Goal: Navigation & Orientation: Understand site structure

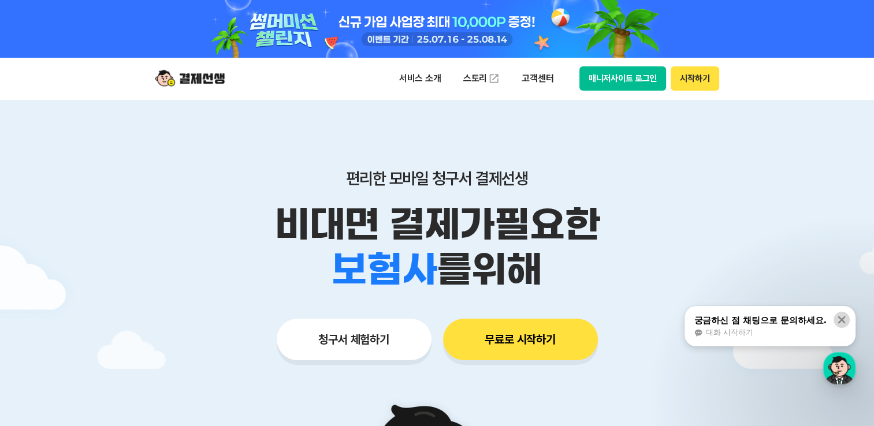
click at [841, 323] on icon at bounding box center [842, 320] width 12 height 12
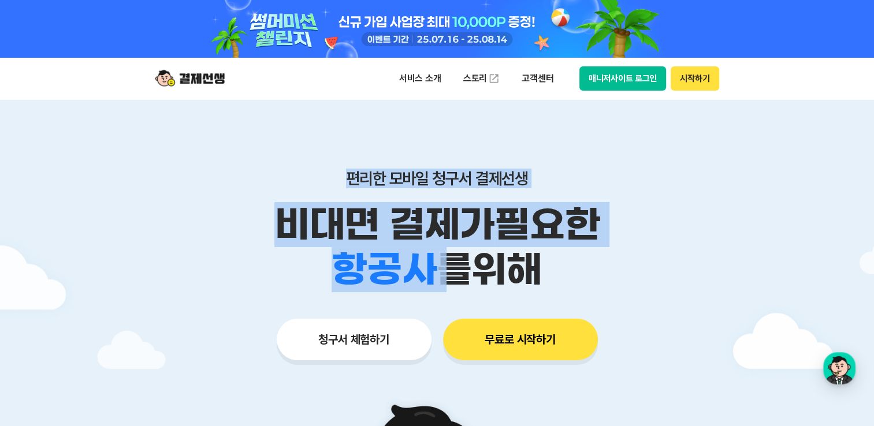
drag, startPoint x: 284, startPoint y: 174, endPoint x: 334, endPoint y: 260, distance: 99.7
click at [334, 260] on div "편리한 모바일 청구서 결제선생 비대면 결제가 필요한 학원 공부방 호텔 쇼핑몰 병원 배달 보험사 항공사 골프장 를 위해" at bounding box center [437, 231] width 591 height 124
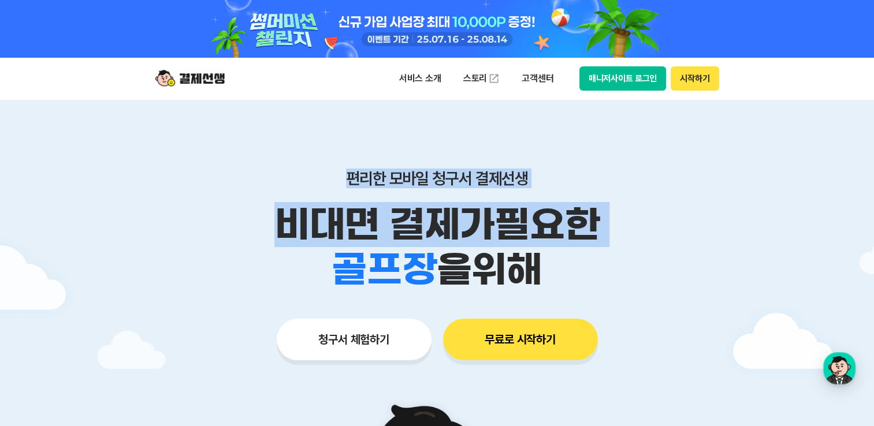
drag, startPoint x: 334, startPoint y: 260, endPoint x: 310, endPoint y: 178, distance: 85.7
click at [310, 178] on p "편리한 모바일 청구서 결제선생" at bounding box center [437, 179] width 591 height 20
click at [315, 281] on div "학원 공부방 호텔 쇼핑몰 병원 배달 보험사 항공사 골프장 을 위해" at bounding box center [437, 269] width 591 height 45
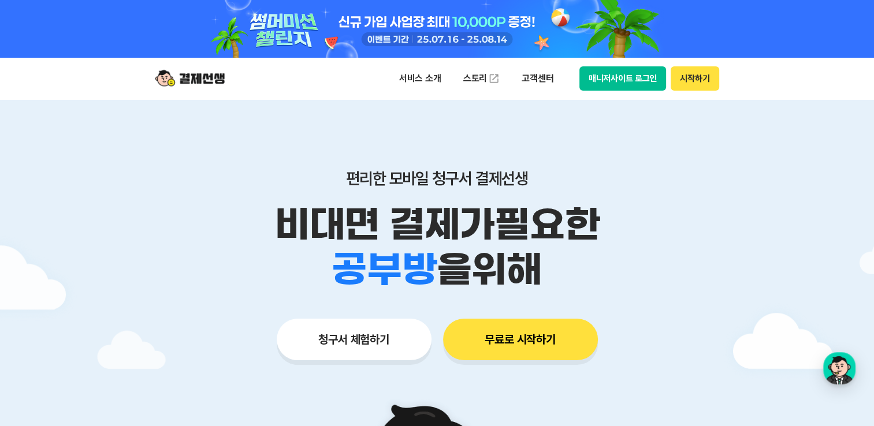
drag, startPoint x: 296, startPoint y: 256, endPoint x: 557, endPoint y: 266, distance: 260.7
click at [557, 266] on div "학원 공부방 호텔 쇼핑몰 병원 배달 보험사 항공사 골프장 을 위해" at bounding box center [437, 269] width 591 height 45
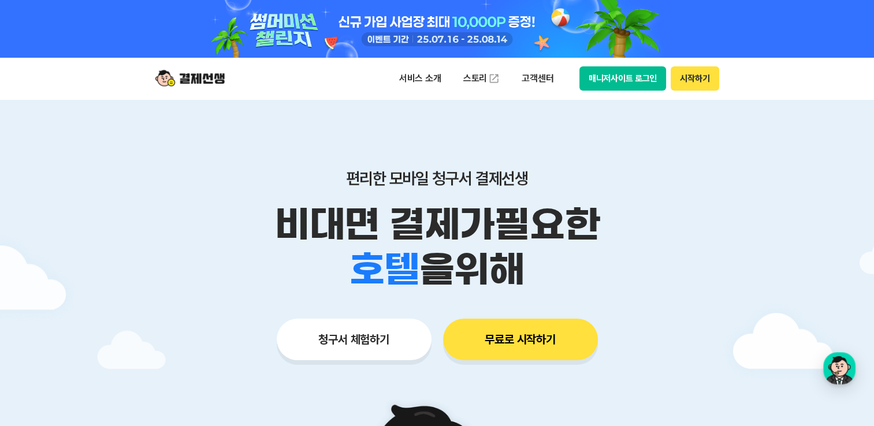
click at [597, 286] on div "학원 공부방 호텔 쇼핑몰 병원 배달 보험사 항공사 골프장 을 위해" at bounding box center [437, 269] width 591 height 45
drag, startPoint x: 258, startPoint y: 209, endPoint x: 584, endPoint y: 290, distance: 336.3
click at [584, 290] on div "비대면 결제가 필요한 학원 공부방 호텔 쇼핑몰 병원 배달 보험사 항공사 골프장 을 위해" at bounding box center [437, 247] width 591 height 90
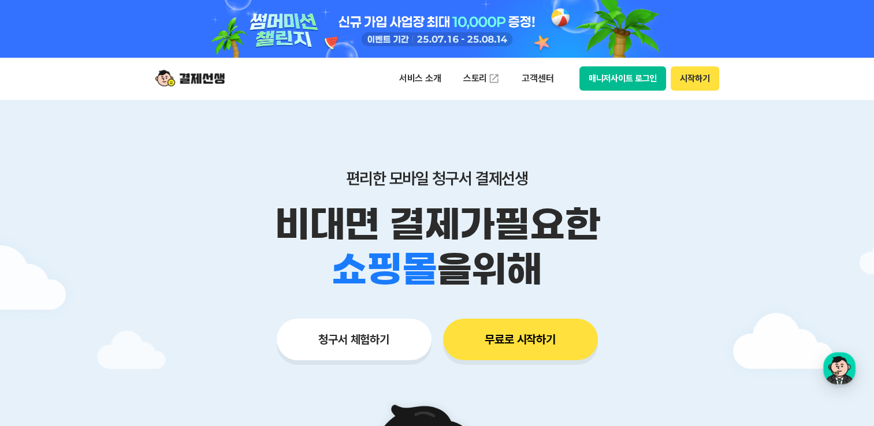
drag, startPoint x: 584, startPoint y: 290, endPoint x: 573, endPoint y: 282, distance: 13.3
click at [573, 282] on div "학원 공부방 호텔 쇼핑몰 병원 배달 보험사 항공사 골프장 을 위해" at bounding box center [437, 269] width 591 height 45
click at [550, 279] on div "학원 공부방 호텔 쇼핑몰 병원 배달 보험사 항공사 골프장 을 위해" at bounding box center [437, 269] width 591 height 45
drag, startPoint x: 578, startPoint y: 267, endPoint x: 233, endPoint y: 194, distance: 351.9
click at [233, 194] on div "편리한 모바일 청구서 결제선생 비대면 결제가 필요한 학원 공부방 호텔 쇼핑몰 병원 배달 보험사 항공사 골프장 을 위해" at bounding box center [437, 231] width 591 height 124
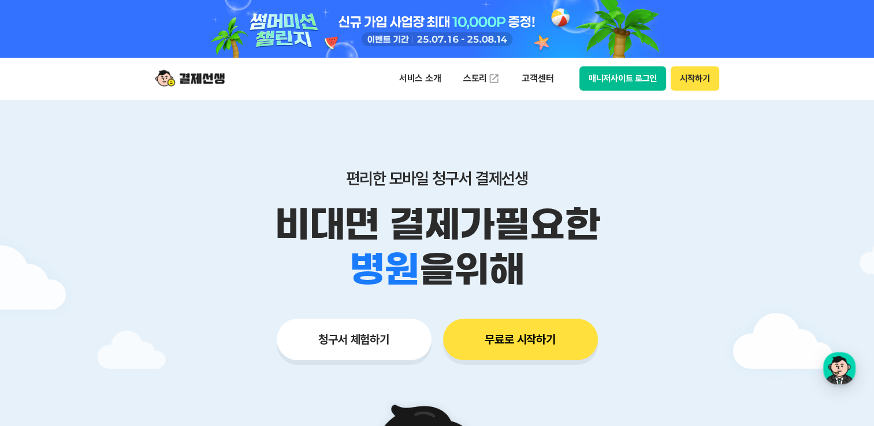
drag, startPoint x: 233, startPoint y: 194, endPoint x: 248, endPoint y: 220, distance: 30.0
click at [248, 220] on p "비대면 결제가 필요한" at bounding box center [437, 224] width 591 height 45
click at [243, 226] on p "비대면 결제가 필요한" at bounding box center [437, 224] width 591 height 45
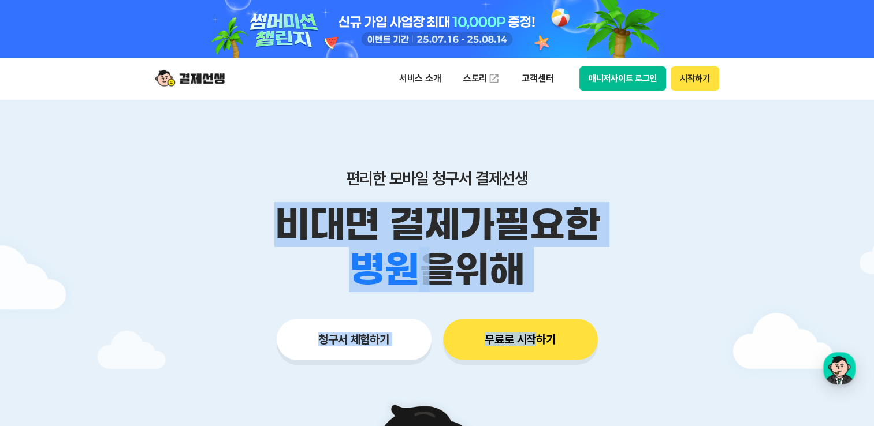
drag, startPoint x: 240, startPoint y: 219, endPoint x: 535, endPoint y: 299, distance: 305.3
click at [535, 299] on div "편리한 모바일 청구서 결제선생 비대면 결제가 필요한 학원 공부방 호텔 쇼핑몰 병원 배달 보험사 항공사 골프장 을 위해 청구서 체험하기 무료로 …" at bounding box center [437, 241] width 591 height 285
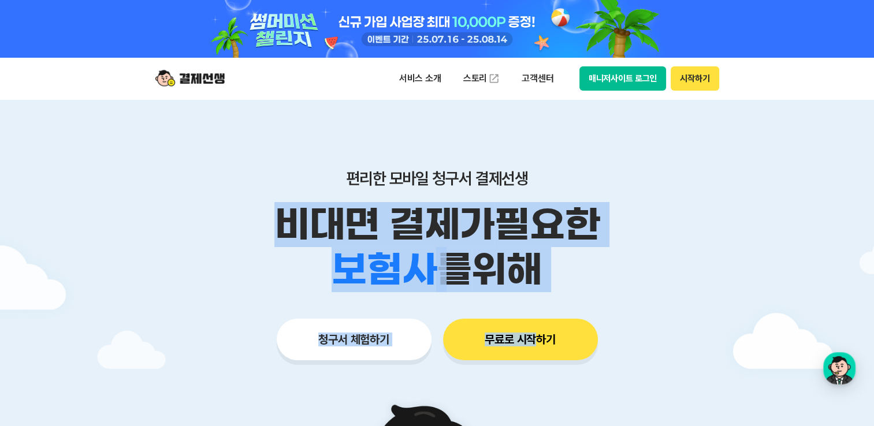
click at [565, 263] on div "학원 공부방 호텔 쇼핑몰 병원 배달 보험사 항공사 골프장 를 위해" at bounding box center [437, 269] width 591 height 45
drag, startPoint x: 567, startPoint y: 281, endPoint x: 251, endPoint y: 217, distance: 322.4
click at [251, 217] on div "비대면 결제가 필요한 학원 공부방 호텔 쇼핑몰 병원 배달 보험사 항공사 골프장 를 위해" at bounding box center [437, 247] width 591 height 90
click at [251, 217] on p "비대면 결제가 필요한" at bounding box center [437, 224] width 591 height 45
click at [233, 217] on p "비대면 결제가 필요한" at bounding box center [437, 224] width 591 height 45
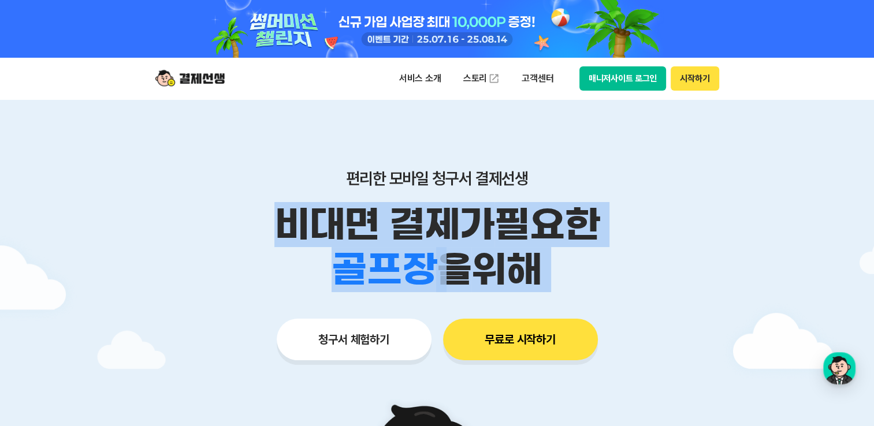
drag, startPoint x: 233, startPoint y: 216, endPoint x: 545, endPoint y: 282, distance: 319.3
click at [545, 282] on div "비대면 결제가 필요한 학원 공부방 호텔 쇼핑몰 병원 배달 보험사 항공사 골프장 을 위해" at bounding box center [437, 247] width 591 height 90
drag, startPoint x: 545, startPoint y: 282, endPoint x: 594, endPoint y: 284, distance: 48.6
click at [594, 284] on div "학원 공부방 호텔 쇼핑몰 병원 배달 보험사 항공사 골프장 을 위해" at bounding box center [437, 269] width 591 height 45
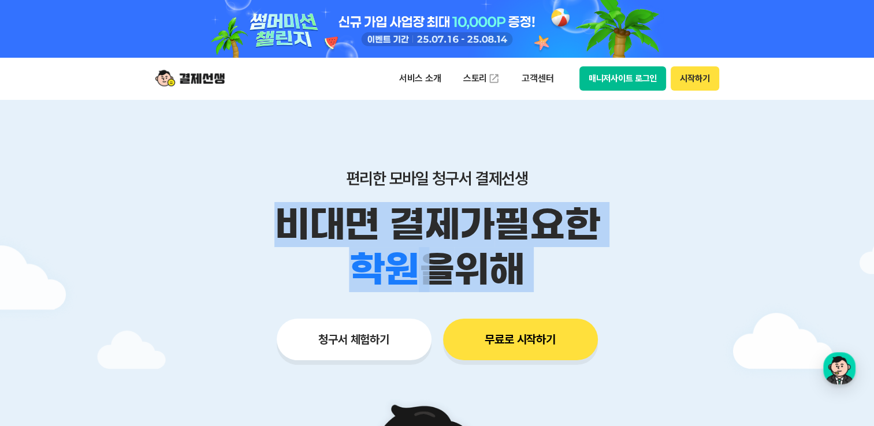
drag, startPoint x: 567, startPoint y: 286, endPoint x: 248, endPoint y: 219, distance: 325.8
click at [248, 219] on div "비대면 결제가 필요한 학원 공부방 호텔 쇼핑몰 병원 배달 보험사 항공사 골프장 을 위해" at bounding box center [437, 247] width 591 height 90
click at [248, 219] on p "비대면 결제가 필요한" at bounding box center [437, 224] width 591 height 45
click at [240, 214] on p "비대면 결제가 필요한" at bounding box center [437, 224] width 591 height 45
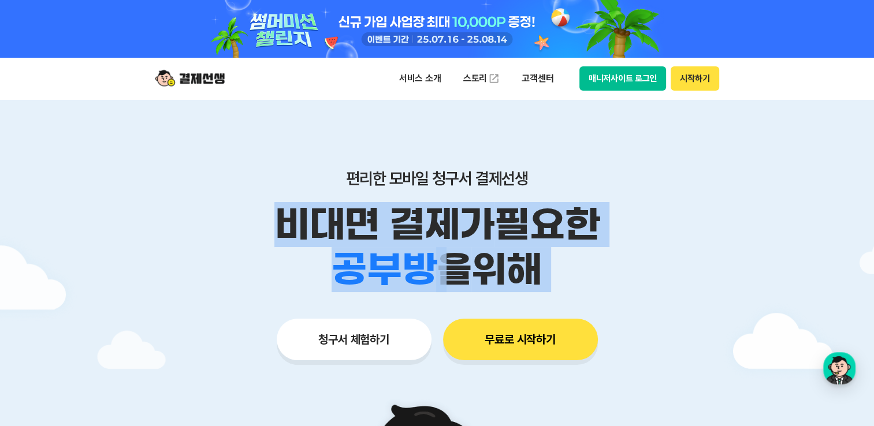
drag, startPoint x: 250, startPoint y: 217, endPoint x: 568, endPoint y: 287, distance: 326.0
click at [568, 287] on div "비대면 결제가 필요한 학원 공부방 호텔 쇼핑몰 병원 배달 보험사 항공사 골프장 을 위해" at bounding box center [437, 247] width 591 height 90
click at [568, 287] on div "학원 공부방 호텔 쇼핑몰 병원 배달 보험사 항공사 골프장 을 위해" at bounding box center [437, 269] width 591 height 45
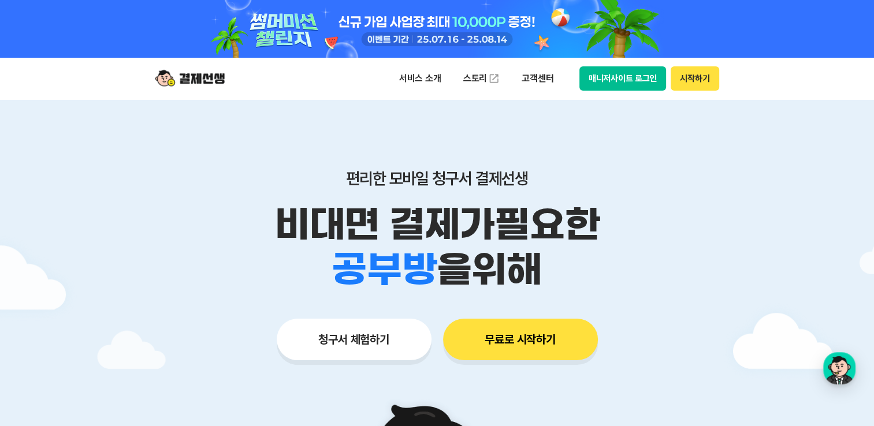
click at [561, 292] on div "편리한 모바일 청구서 결제선생 비대면 결제가 필요한 학원 공부방 호텔 쇼핑몰 병원 배달 보험사 항공사 골프장 을 위해 청구서 체험하기 무료로 …" at bounding box center [437, 241] width 591 height 285
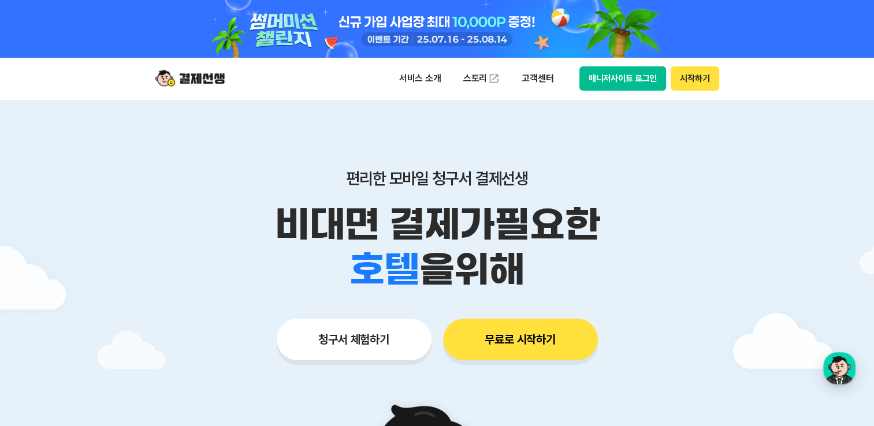
drag, startPoint x: 564, startPoint y: 288, endPoint x: 241, endPoint y: 210, distance: 332.2
click at [241, 210] on div "비대면 결제가 필요한 학원 공부방 호텔 쇼핑몰 병원 배달 보험사 항공사 골프장 을 위해" at bounding box center [437, 247] width 591 height 90
click at [241, 210] on p "비대면 결제가 필요한" at bounding box center [437, 224] width 591 height 45
click at [238, 213] on p "비대면 결제가 필요한" at bounding box center [437, 224] width 591 height 45
click at [219, 84] on img at bounding box center [189, 79] width 69 height 22
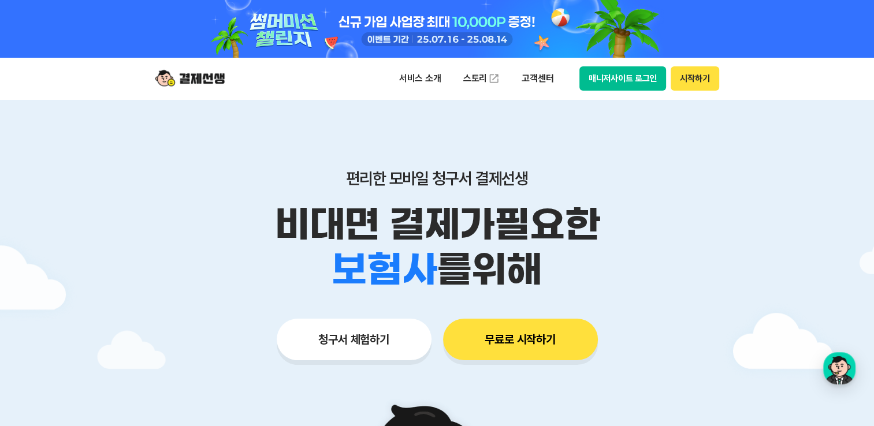
click at [630, 89] on button "매니저사이트 로그인" at bounding box center [622, 78] width 87 height 24
click at [712, 254] on div "학원 공부방 호텔 쇼핑몰 병원 배달 보험사 항공사 골프장 을 위해" at bounding box center [437, 269] width 591 height 45
drag, startPoint x: 273, startPoint y: 222, endPoint x: 540, endPoint y: 260, distance: 269.6
click at [540, 260] on div "비대면 결제가 필요한 학원 공부방 호텔 쇼핑몰 병원 배달 보험사 항공사 골프장 을 위해" at bounding box center [437, 247] width 591 height 90
click at [540, 260] on span "을 위해" at bounding box center [488, 269] width 105 height 45
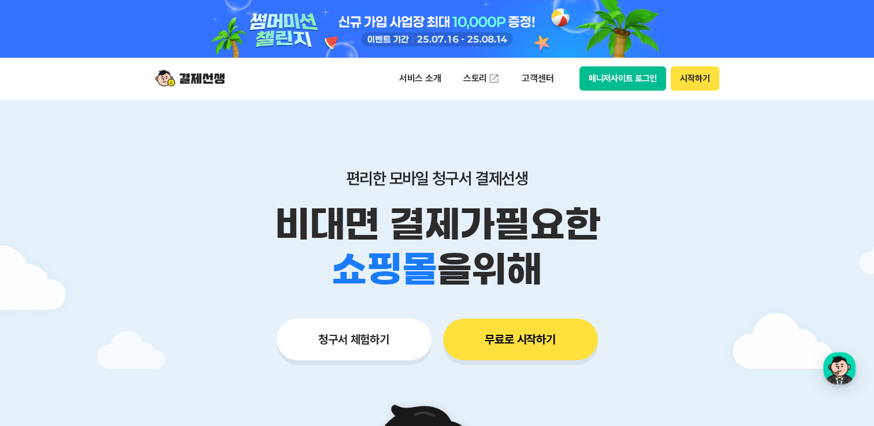
click at [550, 273] on div "학원 공부방 호텔 쇼핑몰 병원 배달 보험사 항공사 골프장 을 위해" at bounding box center [437, 269] width 591 height 45
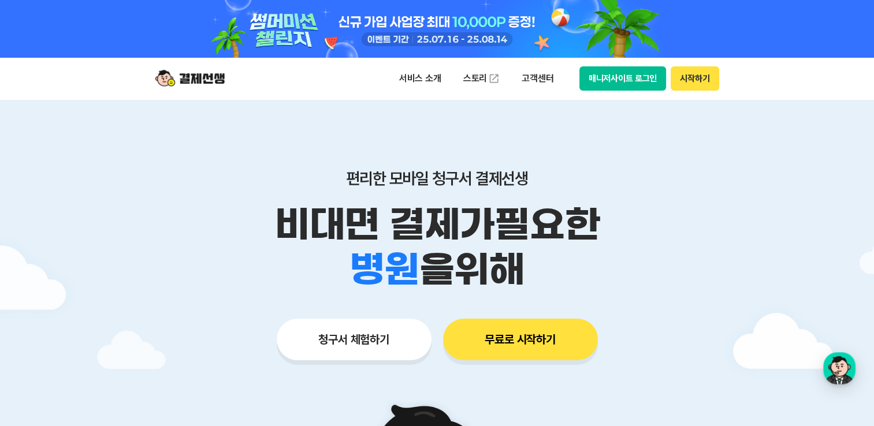
drag, startPoint x: 557, startPoint y: 283, endPoint x: 280, endPoint y: 209, distance: 286.4
click at [280, 209] on div "비대면 결제가 필요한 학원 공부방 호텔 쇼핑몰 병원 배달 보험사 항공사 골프장 을 위해" at bounding box center [437, 247] width 591 height 90
click at [280, 212] on p "비대면 결제가 필요한" at bounding box center [437, 224] width 591 height 45
click at [273, 221] on p "비대면 결제가 필요한" at bounding box center [437, 224] width 591 height 45
drag, startPoint x: 270, startPoint y: 222, endPoint x: 528, endPoint y: 289, distance: 266.2
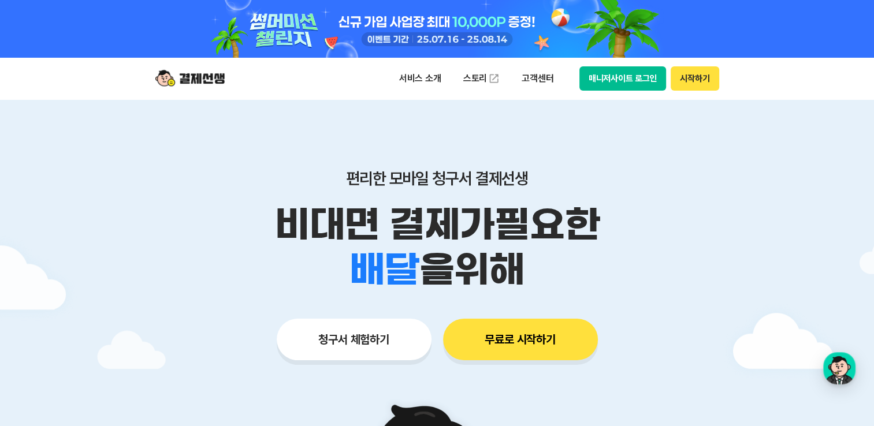
click at [528, 289] on div "비대면 결제가 필요한 학원 공부방 호텔 쇼핑몰 병원 배달 보험사 항공사 골프장 을 위해" at bounding box center [437, 247] width 591 height 90
click at [529, 288] on div "학원 공부방 호텔 쇼핑몰 병원 배달 보험사 항공사 골프장 을 위해" at bounding box center [437, 269] width 591 height 45
click at [534, 283] on div "학원 공부방 호텔 쇼핑몰 병원 배달 보험사 항공사 골프장 을 위해" at bounding box center [437, 269] width 591 height 45
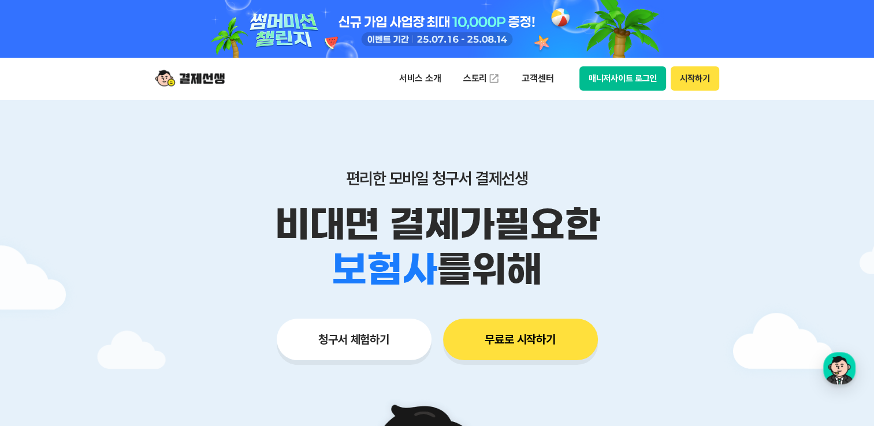
click at [559, 278] on div "학원 공부방 호텔 쇼핑몰 병원 배달 보험사 항공사 골프장 를 위해" at bounding box center [437, 269] width 591 height 45
drag, startPoint x: 444, startPoint y: 257, endPoint x: 277, endPoint y: 206, distance: 174.7
click at [277, 206] on div "비대면 결제가 필요한 학원 공부방 호텔 쇼핑몰 병원 배달 보험사 항공사 골프장 를 위해" at bounding box center [437, 247] width 591 height 90
click at [274, 210] on p "비대면 결제가 필요한" at bounding box center [437, 224] width 591 height 45
click at [272, 213] on p "비대면 결제가 필요한" at bounding box center [437, 224] width 591 height 45
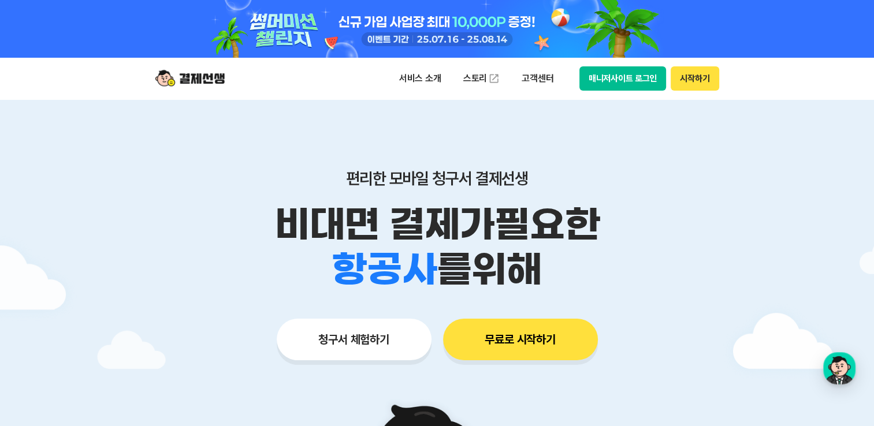
drag, startPoint x: 286, startPoint y: 222, endPoint x: 560, endPoint y: 285, distance: 281.1
click at [560, 285] on div "비대면 결제가 필요한 학원 공부방 호텔 쇼핑몰 병원 배달 보험사 항공사 골프장 를 위해" at bounding box center [437, 247] width 591 height 90
click at [560, 285] on div "학원 공부방 호텔 쇼핑몰 병원 배달 보험사 항공사 골프장 를 위해" at bounding box center [437, 269] width 591 height 45
click at [560, 288] on div "학원 공부방 호텔 쇼핑몰 병원 배달 보험사 항공사 골프장 을 위해" at bounding box center [437, 269] width 591 height 45
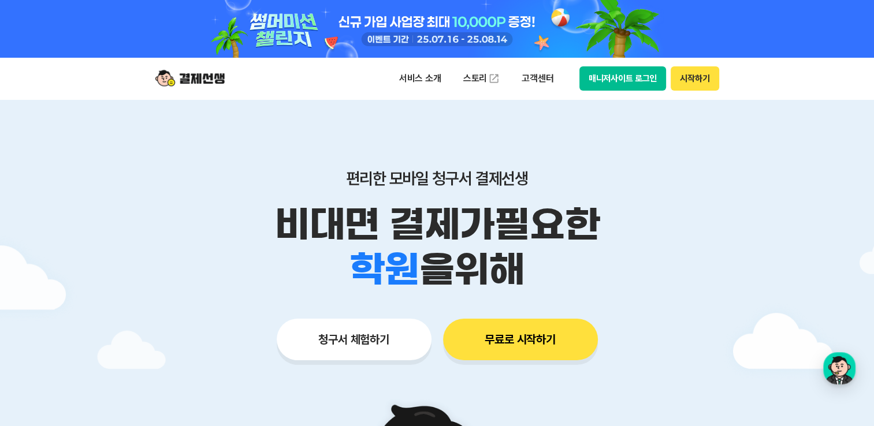
click at [550, 271] on div "학원 공부방 호텔 쇼핑몰 병원 배달 보험사 항공사 골프장 을 위해" at bounding box center [437, 269] width 591 height 45
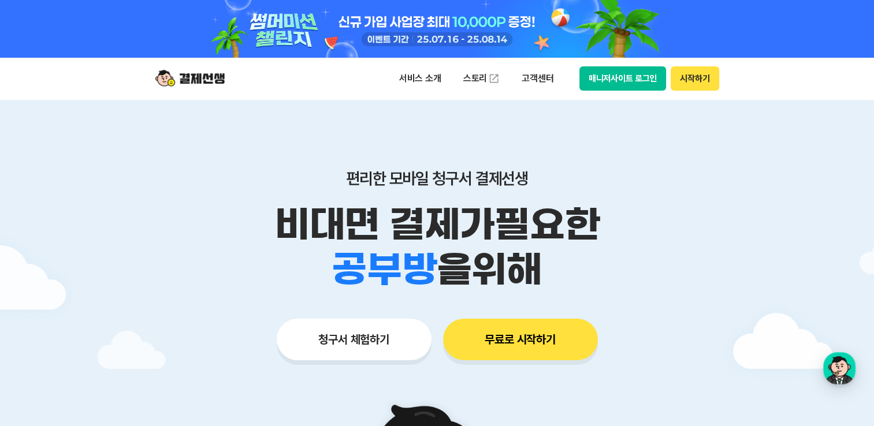
drag, startPoint x: 548, startPoint y: 274, endPoint x: 269, endPoint y: 202, distance: 288.9
click at [269, 202] on div "비대면 결제가 필요한 학원 공부방 호텔 쇼핑몰 병원 배달 보험사 항공사 골프장 을 위해" at bounding box center [437, 247] width 591 height 90
click at [269, 202] on div "편리한 모바일 청구서 결제선생 비대면 결제가 필요한 학원 공부방 호텔 쇼핑몰 병원 배달 보험사 항공사 골프장 을 위해" at bounding box center [437, 231] width 591 height 124
click at [261, 212] on p "비대면 결제가 필요한" at bounding box center [437, 224] width 591 height 45
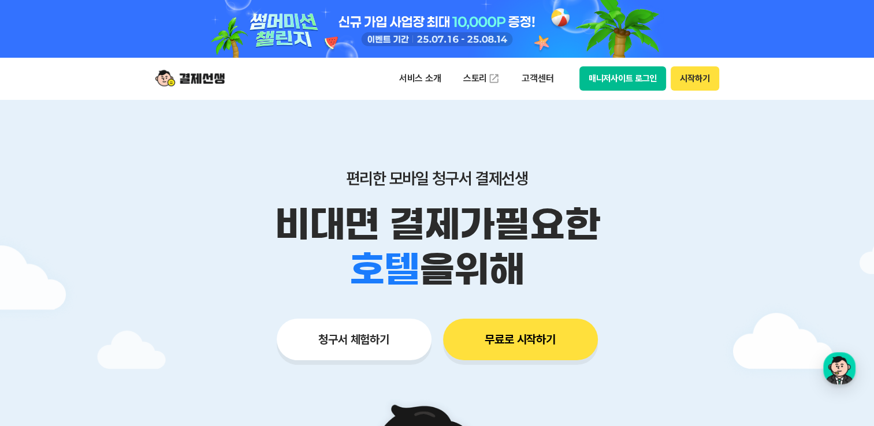
drag, startPoint x: 259, startPoint y: 215, endPoint x: 571, endPoint y: 276, distance: 317.9
click at [571, 276] on div "비대면 결제가 필요한 학원 공부방 호텔 쇼핑몰 병원 배달 보험사 항공사 골프장 을 위해" at bounding box center [437, 247] width 591 height 90
click at [571, 276] on div "학원 공부방 호텔 쇼핑몰 병원 배달 보험사 항공사 골프장 을 위해" at bounding box center [437, 269] width 591 height 45
click at [567, 285] on div "학원 공부방 호텔 쇼핑몰 병원 배달 보험사 항공사 골프장 을 위해" at bounding box center [437, 269] width 591 height 45
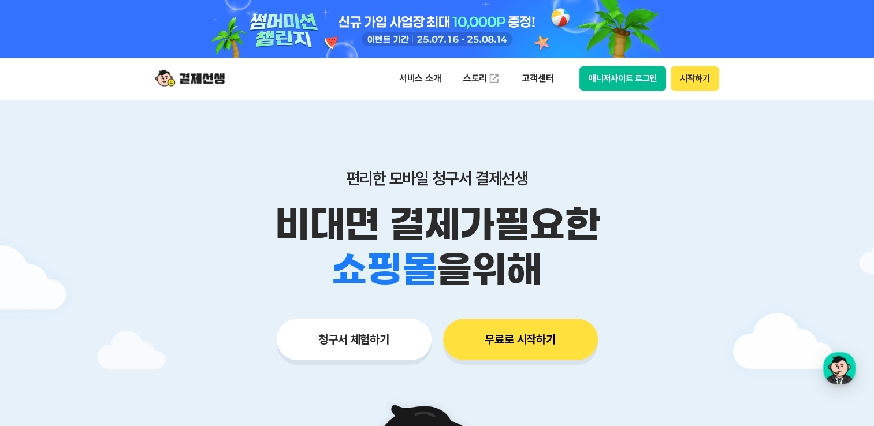
drag, startPoint x: 558, startPoint y: 290, endPoint x: 271, endPoint y: 223, distance: 294.2
click at [271, 223] on div "비대면 결제가 필요한 학원 공부방 호텔 쇼핑몰 병원 배달 보험사 항공사 골프장 을 위해" at bounding box center [437, 247] width 591 height 90
click at [271, 223] on p "비대면 결제가 필요한" at bounding box center [437, 224] width 591 height 45
click at [266, 223] on p "비대면 결제가 필요한" at bounding box center [437, 224] width 591 height 45
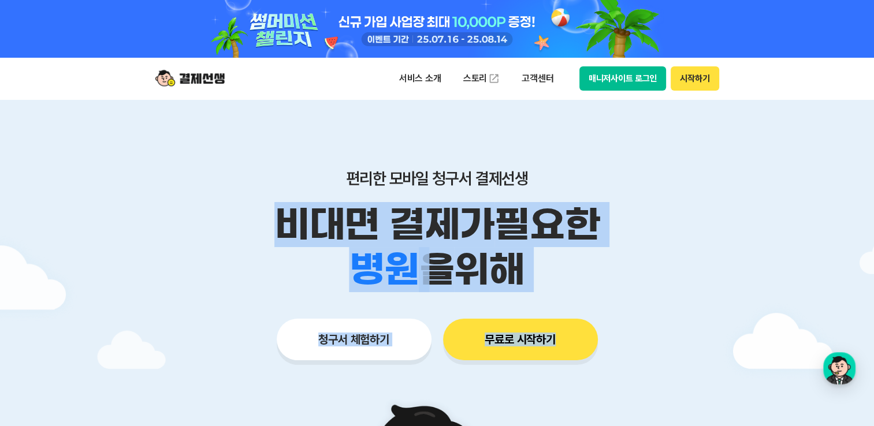
drag, startPoint x: 258, startPoint y: 223, endPoint x: 561, endPoint y: 293, distance: 310.6
click at [561, 293] on div "편리한 모바일 청구서 결제선생 비대면 결제가 필요한 학원 공부방 호텔 쇼핑몰 병원 배달 보험사 항공사 골프장 을 위해 청구서 체험하기 무료로 …" at bounding box center [437, 241] width 591 height 285
click at [668, 306] on div "편리한 모바일 청구서 결제선생 비대면 결제가 필요한 학원 공부방 호텔 쇼핑몰 병원 배달 보험사 항공사 골프장 을 위해 청구서 체험하기 무료로 …" at bounding box center [437, 241] width 591 height 285
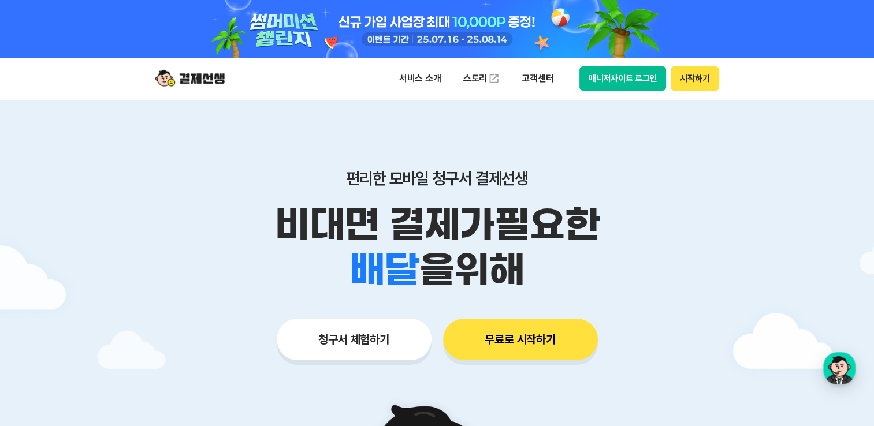
click at [565, 280] on div "학원 공부방 호텔 쇼핑몰 병원 배달 보험사 항공사 골프장 을 위해" at bounding box center [437, 269] width 591 height 45
drag, startPoint x: 538, startPoint y: 268, endPoint x: 232, endPoint y: 221, distance: 309.8
click at [232, 221] on div "비대면 결제가 필요한 학원 공부방 호텔 쇼핑몰 병원 배달 보험사 항공사 골프장 을 위해" at bounding box center [437, 247] width 591 height 90
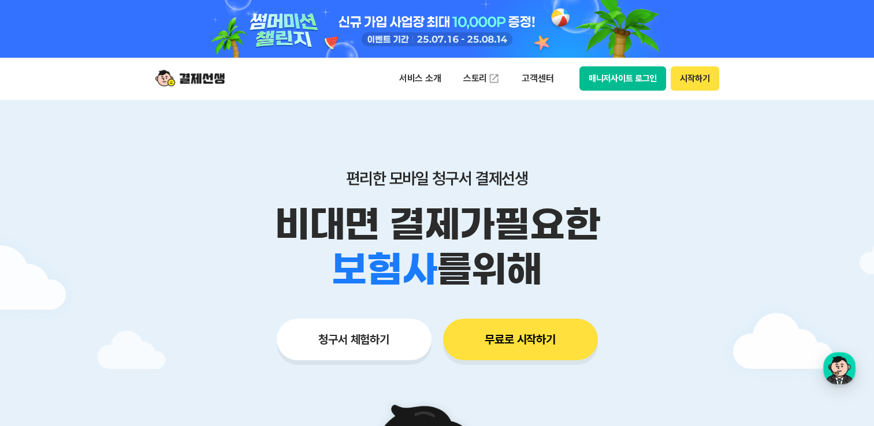
click at [232, 221] on p "비대면 결제가 필요한" at bounding box center [437, 224] width 591 height 45
click at [265, 216] on p "비대면 결제가 필요한" at bounding box center [437, 224] width 591 height 45
drag, startPoint x: 255, startPoint y: 213, endPoint x: 554, endPoint y: 288, distance: 308.5
click at [554, 288] on div "비대면 결제가 필요한 학원 공부방 호텔 쇼핑몰 병원 배달 보험사 항공사 골프장 를 위해" at bounding box center [437, 247] width 591 height 90
click at [554, 288] on div "학원 공부방 호텔 쇼핑몰 병원 배달 보험사 항공사 골프장 를 위해" at bounding box center [437, 269] width 591 height 45
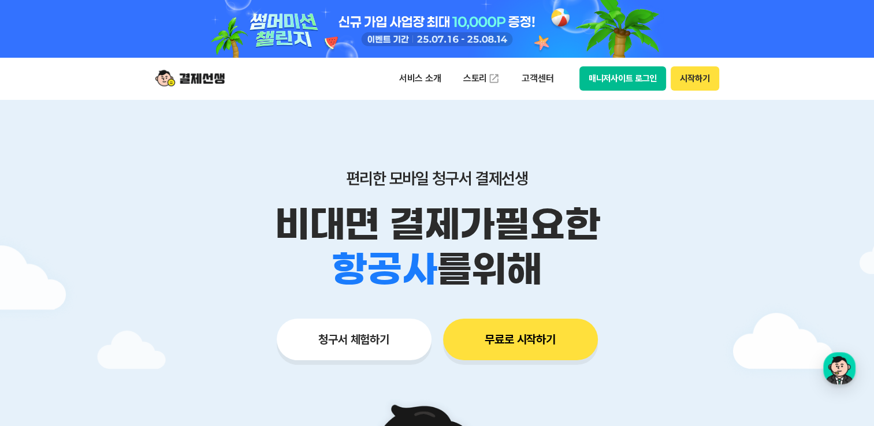
click at [576, 288] on div "학원 공부방 호텔 쇼핑몰 병원 배달 보험사 항공사 골프장 를 위해" at bounding box center [437, 269] width 591 height 45
drag, startPoint x: 620, startPoint y: 282, endPoint x: 278, endPoint y: 209, distance: 350.3
click at [278, 209] on div "비대면 결제가 필요한 학원 공부방 호텔 쇼핑몰 병원 배달 보험사 항공사 골프장 을 위해" at bounding box center [437, 247] width 591 height 90
drag, startPoint x: 278, startPoint y: 209, endPoint x: 222, endPoint y: 202, distance: 55.9
click at [222, 202] on p "비대면 결제가 필요한" at bounding box center [437, 224] width 591 height 45
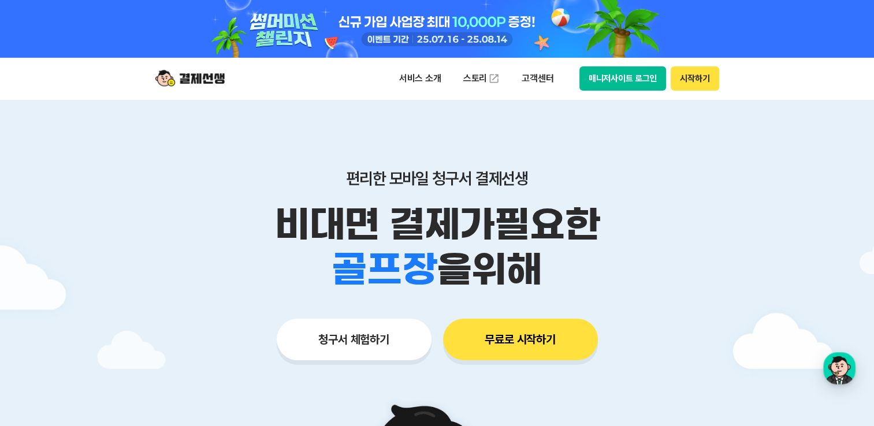
click at [342, 191] on div "편리한 모바일 청구서 결제선생 비대면 결제가 필요한 학원 공부방 호텔 쇼핑몰 병원 배달 보험사 항공사 골프장 을 위해" at bounding box center [437, 231] width 591 height 124
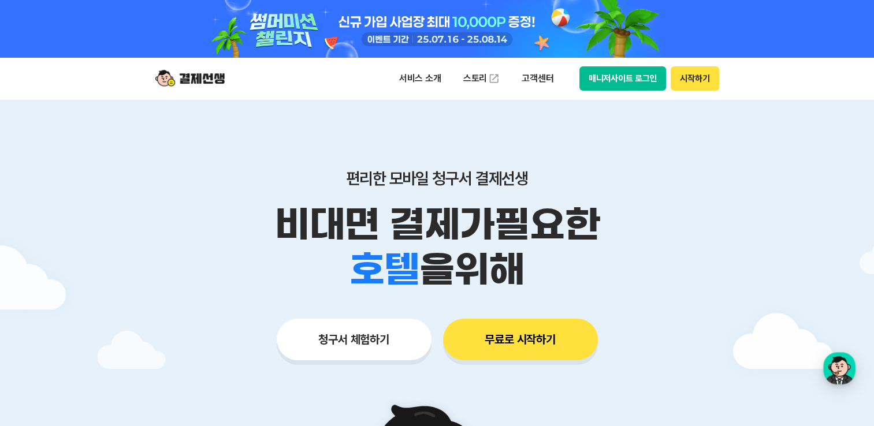
drag, startPoint x: 261, startPoint y: 211, endPoint x: 563, endPoint y: 278, distance: 308.9
click at [563, 278] on div "비대면 결제가 필요한 학원 공부방 호텔 쇼핑몰 병원 배달 보험사 항공사 골프장 을 위해" at bounding box center [437, 247] width 591 height 90
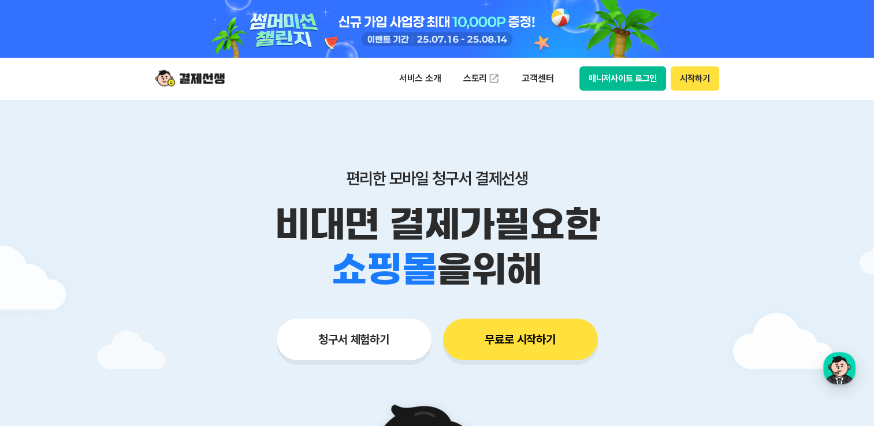
click at [563, 278] on div "학원 공부방 호텔 쇼핑몰 병원 배달 보험사 항공사 골프장 을 위해" at bounding box center [437, 269] width 591 height 45
click at [562, 278] on div "학원 공부방 호텔 쇼핑몰 병원 배달 보험사 항공사 골프장 을 위해" at bounding box center [437, 269] width 591 height 45
drag, startPoint x: 559, startPoint y: 281, endPoint x: 271, endPoint y: 209, distance: 295.9
click at [271, 209] on div "비대면 결제가 필요한 학원 공부방 호텔 쇼핑몰 병원 배달 보험사 항공사 골프장 을 위해" at bounding box center [437, 247] width 591 height 90
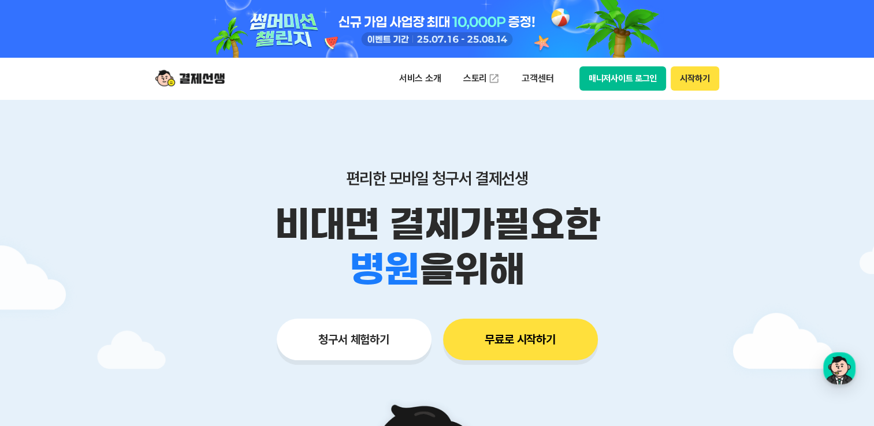
click at [271, 209] on p "비대면 결제가 필요한" at bounding box center [437, 224] width 591 height 45
click at [265, 213] on p "비대면 결제가 필요한" at bounding box center [437, 224] width 591 height 45
click at [257, 215] on p "비대면 결제가 필요한" at bounding box center [437, 224] width 591 height 45
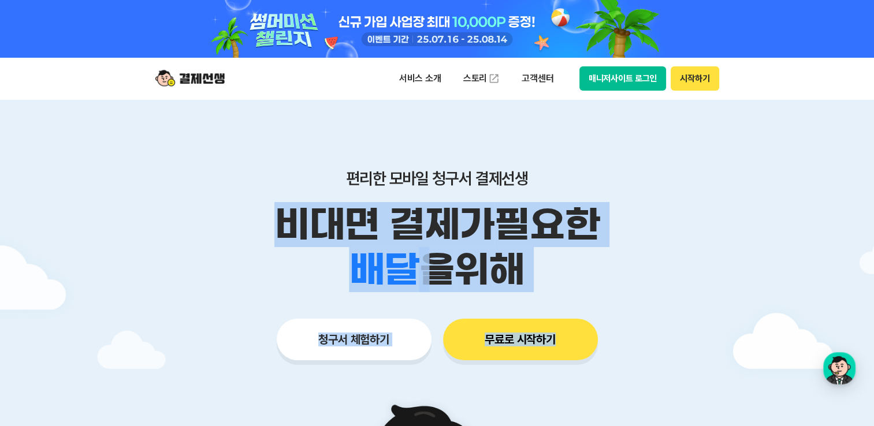
drag, startPoint x: 255, startPoint y: 211, endPoint x: 553, endPoint y: 295, distance: 309.4
click at [553, 295] on div "편리한 모바일 청구서 결제선생 비대면 결제가 필요한 학원 공부방 호텔 쇼핑몰 병원 배달 보험사 항공사 골프장 을 위해 청구서 체험하기 무료로 …" at bounding box center [437, 241] width 591 height 285
drag, startPoint x: 553, startPoint y: 295, endPoint x: 549, endPoint y: 280, distance: 15.2
click at [549, 280] on div "학원 공부방 호텔 쇼핑몰 병원 배달 보험사 항공사 골프장 을 위해" at bounding box center [437, 269] width 591 height 45
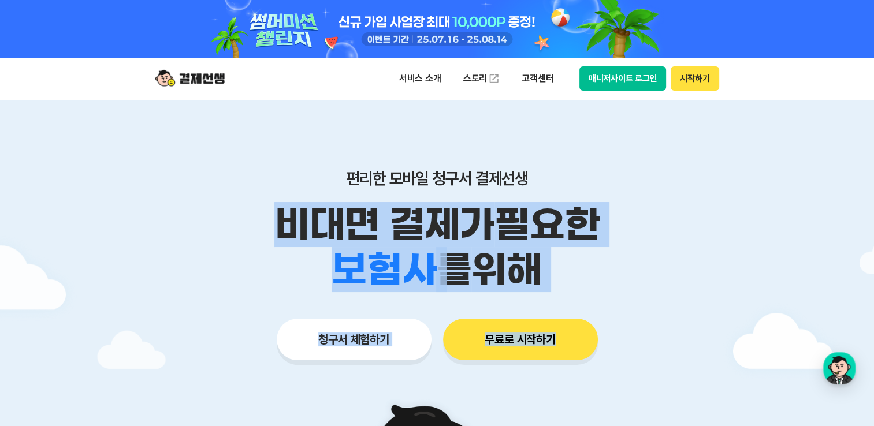
drag, startPoint x: 549, startPoint y: 280, endPoint x: 578, endPoint y: 274, distance: 29.3
click at [578, 274] on div "학원 공부방 호텔 쇼핑몰 병원 배달 보험사 항공사 골프장 를 위해" at bounding box center [437, 269] width 591 height 45
click at [641, 275] on div "학원 공부방 호텔 쇼핑몰 병원 배달 보험사 항공사 골프장 를 위해" at bounding box center [437, 269] width 591 height 45
drag, startPoint x: 582, startPoint y: 280, endPoint x: 270, endPoint y: 207, distance: 320.8
click at [270, 207] on div "비대면 결제가 필요한 학원 공부방 호텔 쇼핑몰 병원 배달 보험사 항공사 골프장 를 위해" at bounding box center [437, 247] width 591 height 90
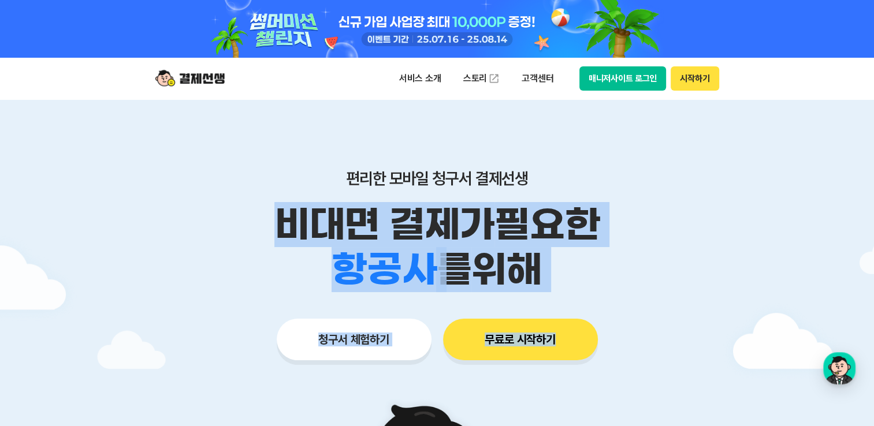
drag, startPoint x: 270, startPoint y: 207, endPoint x: 270, endPoint y: 236, distance: 28.9
click at [270, 236] on p "비대면 결제가 필요한" at bounding box center [437, 224] width 591 height 45
click at [240, 232] on p "비대면 결제가 필요한" at bounding box center [437, 224] width 591 height 45
drag, startPoint x: 259, startPoint y: 215, endPoint x: 688, endPoint y: 295, distance: 436.5
click at [688, 295] on div "편리한 모바일 청구서 결제선생 비대면 결제가 필요한 학원 공부방 호텔 쇼핑몰 병원 배달 보험사 항공사 골프장 을 위해 청구서 체험하기 무료로 …" at bounding box center [437, 241] width 591 height 285
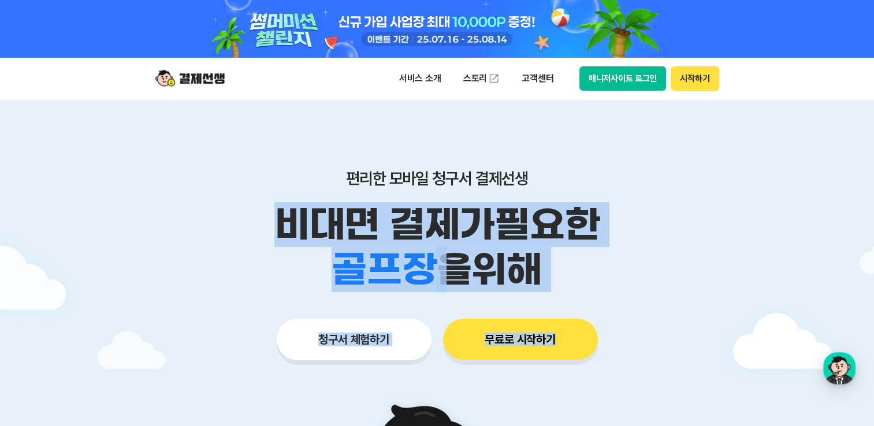
drag, startPoint x: 688, startPoint y: 295, endPoint x: 595, endPoint y: 265, distance: 97.2
click at [595, 265] on div "학원 공부방 호텔 쇼핑몰 병원 배달 보험사 항공사 골프장 을 위해" at bounding box center [437, 269] width 591 height 45
click at [585, 272] on div "학원 공부방 호텔 쇼핑몰 병원 배달 보험사 항공사 골프장 을 위해" at bounding box center [437, 269] width 591 height 45
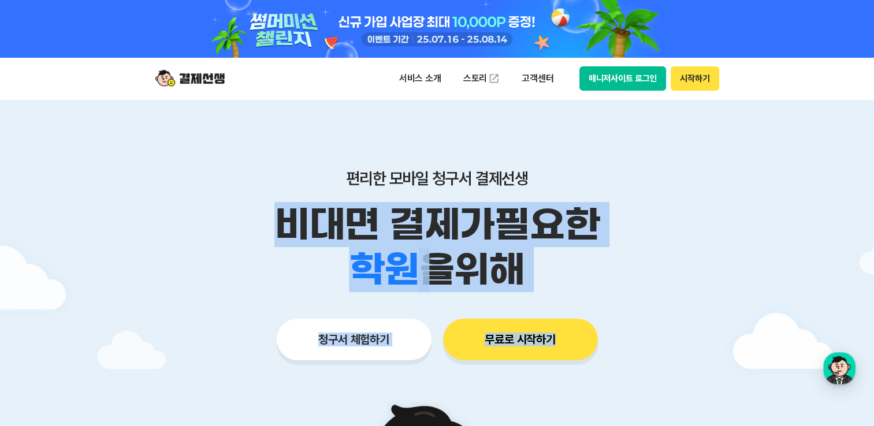
drag, startPoint x: 580, startPoint y: 279, endPoint x: 271, endPoint y: 214, distance: 315.1
click at [271, 214] on div "비대면 결제가 필요한 학원 공부방 호텔 쇼핑몰 병원 배달 보험사 항공사 골프장 을 위해" at bounding box center [437, 247] width 591 height 90
drag, startPoint x: 271, startPoint y: 214, endPoint x: 253, endPoint y: 228, distance: 23.1
click at [253, 228] on p "비대면 결제가 필요한" at bounding box center [437, 224] width 591 height 45
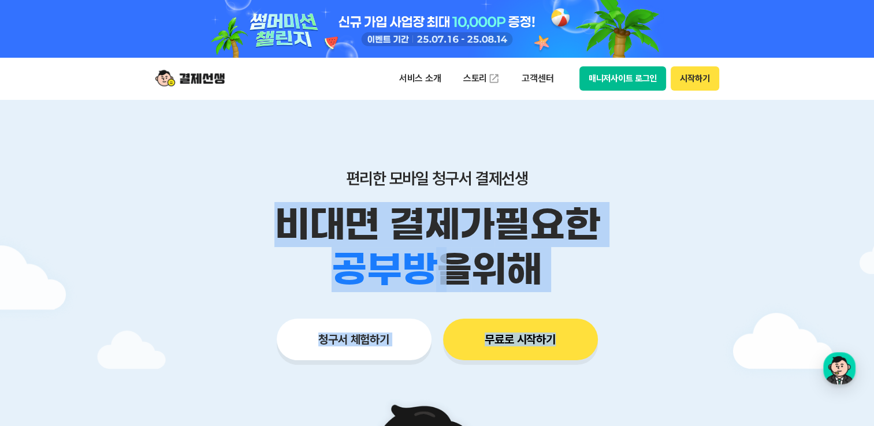
drag, startPoint x: 253, startPoint y: 228, endPoint x: 248, endPoint y: 222, distance: 8.2
click at [248, 223] on p "비대면 결제가 필요한" at bounding box center [437, 224] width 591 height 45
click at [243, 210] on p "비대면 결제가 필요한" at bounding box center [437, 224] width 591 height 45
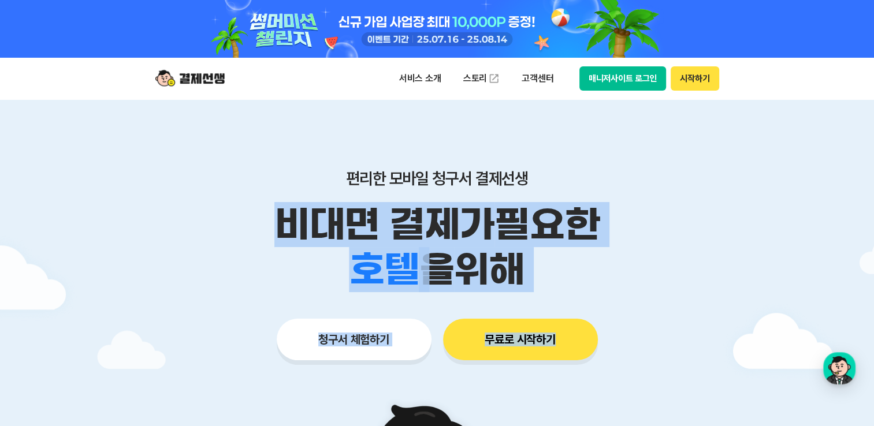
drag, startPoint x: 243, startPoint y: 210, endPoint x: 550, endPoint y: 267, distance: 312.0
click at [550, 267] on div "비대면 결제가 필요한 학원 공부방 호텔 쇼핑몰 병원 배달 보험사 항공사 골프장 을 위해" at bounding box center [437, 247] width 591 height 90
click at [550, 267] on div "학원 공부방 호텔 쇼핑몰 병원 배달 보험사 항공사 골프장 을 위해" at bounding box center [437, 269] width 591 height 45
click at [553, 274] on div "학원 공부방 호텔 쇼핑몰 병원 배달 보험사 항공사 골프장 을 위해" at bounding box center [437, 269] width 591 height 45
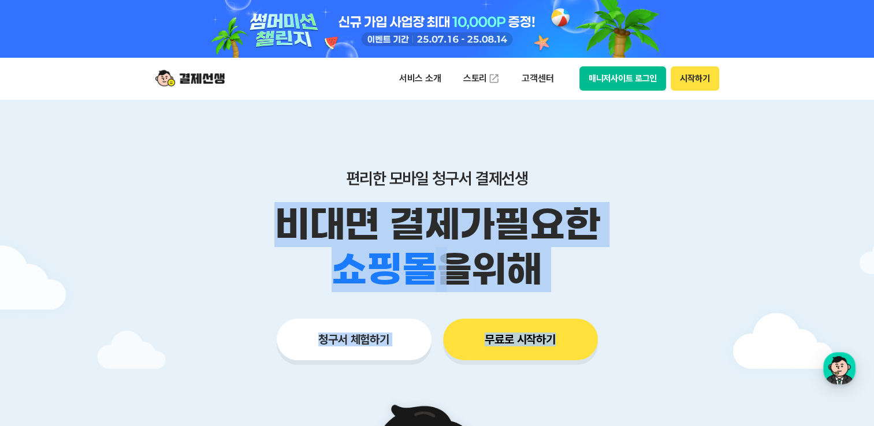
drag, startPoint x: 586, startPoint y: 282, endPoint x: 198, endPoint y: 181, distance: 401.1
click at [198, 181] on div "편리한 모바일 청구서 결제선생 비대면 결제가 필요한 학원 공부방 호텔 쇼핑몰 병원 배달 보험사 항공사 골프장 을 위해" at bounding box center [437, 231] width 591 height 124
drag, startPoint x: 198, startPoint y: 181, endPoint x: 210, endPoint y: 188, distance: 14.5
click at [210, 188] on div "편리한 모바일 청구서 결제선생 비대면 결제가 필요한 학원 공부방 호텔 쇼핑몰 병원 배달 보험사 항공사 골프장 을 위해" at bounding box center [437, 231] width 591 height 124
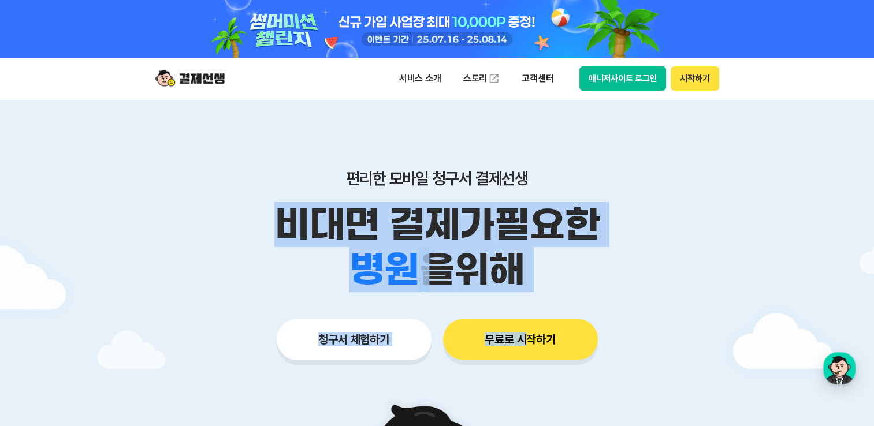
drag, startPoint x: 251, startPoint y: 223, endPoint x: 531, endPoint y: 294, distance: 289.0
click at [531, 294] on div "편리한 모바일 청구서 결제선생 비대면 결제가 필요한 학원 공부방 호텔 쇼핑몰 병원 배달 보험사 항공사 골프장 을 위해 청구서 체험하기 무료로 …" at bounding box center [437, 241] width 591 height 285
drag, startPoint x: 531, startPoint y: 294, endPoint x: 575, endPoint y: 289, distance: 44.7
click at [575, 289] on div "학원 공부방 호텔 쇼핑몰 병원 배달 보험사 항공사 골프장 을 위해" at bounding box center [437, 269] width 591 height 45
click at [625, 288] on div "학원 공부방 호텔 쇼핑몰 병원 배달 보험사 항공사 골프장 을 위해" at bounding box center [437, 269] width 591 height 45
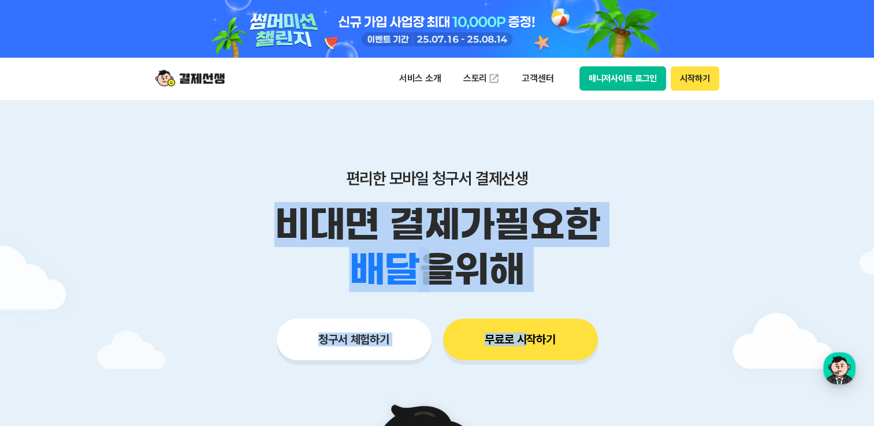
drag
click at [254, 216] on div "비대면 결제가 필요한 학원 공부방 호텔 쇼핑몰 병원 배달 보험사 항공사 골프장 을 위해" at bounding box center [437, 247] width 591 height 90
click at [248, 227] on p "비대면 결제가 필요한" at bounding box center [437, 224] width 591 height 45
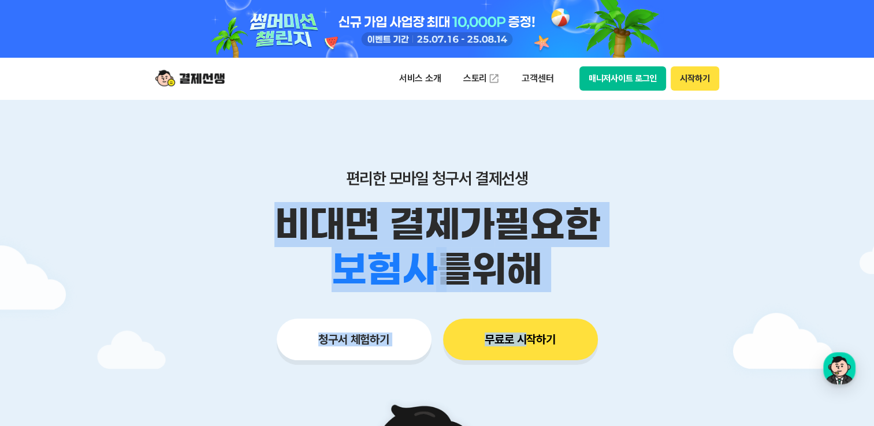
click at [248, 227] on p "비대면 결제가 필요한" at bounding box center [437, 224] width 591 height 45
click at [580, 274] on div "비대면 결제가 필요한 학원 공부방 호텔 쇼핑몰 병원 배달 보험사 항공사 골프장 를 위해" at bounding box center [437, 247] width 591 height 90
click at [580, 274] on div "학원 공부방 호텔 쇼핑몰 병원 배달 보험사 항공사 골프장 를 위해" at bounding box center [437, 269] width 591 height 45
click at [649, 288] on div "학원 공부방 호텔 쇼핑몰 병원 배달 보험사 항공사 골프장 를 위해" at bounding box center [437, 269] width 591 height 45
click at [245, 179] on div "편리한 모바일 청구서 결제선생 비대면 결제가 필요한 학원 공부방 호텔 쇼핑몰 병원 배달 보험사 항공사 골프장 를 위해" at bounding box center [437, 231] width 591 height 124
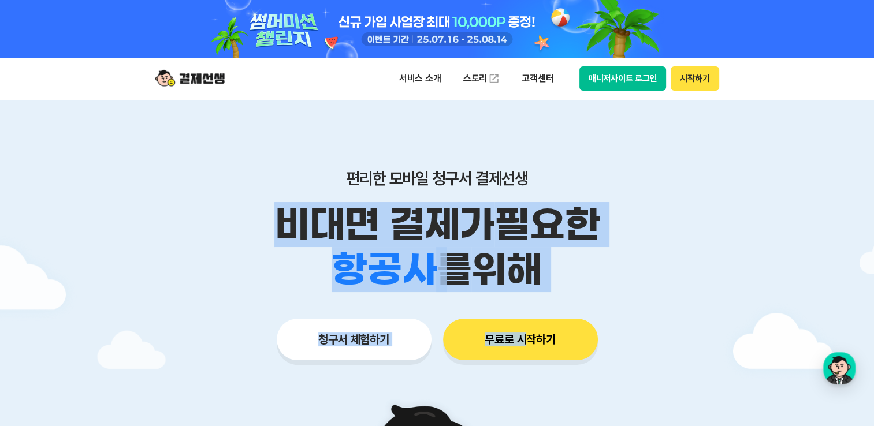
click at [229, 191] on div "편리한 모바일 청구서 결제선생 비대면 결제가 필요한 학원 공부방 호텔 쇼핑몰 병원 배달 보험사 항공사 골프장 를 위해" at bounding box center [437, 231] width 591 height 124
click at [263, 188] on div "편리한 모바일 청구서 결제선생 비대면 결제가 필요한 학원 공부방 호텔 쇼핑몰 병원 배달 보험사 항공사 골프장 를 위해" at bounding box center [437, 231] width 591 height 124
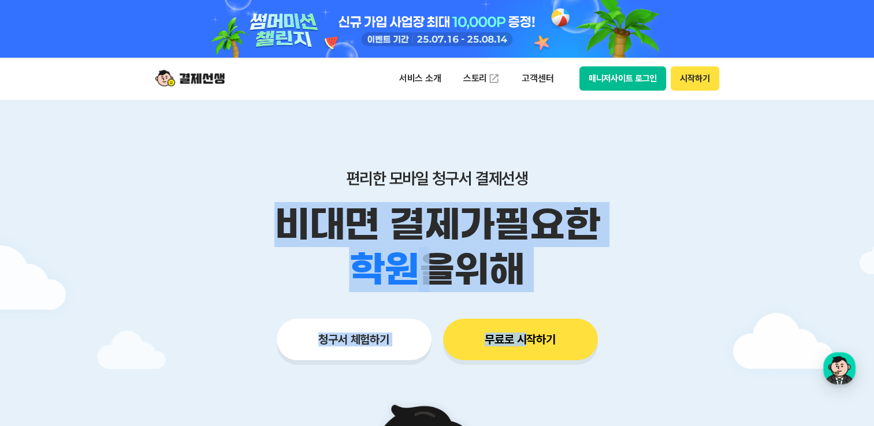
click at [549, 284] on div "비대면 결제가 필요한 학원 공부방 호텔 쇼핑몰 병원 배달 보험사 항공사 골프장 을 위해" at bounding box center [437, 247] width 591 height 90
click at [549, 284] on div "학원 공부방 호텔 쇼핑몰 병원 배달 보험사 항공사 골프장 을 위해" at bounding box center [437, 269] width 591 height 45
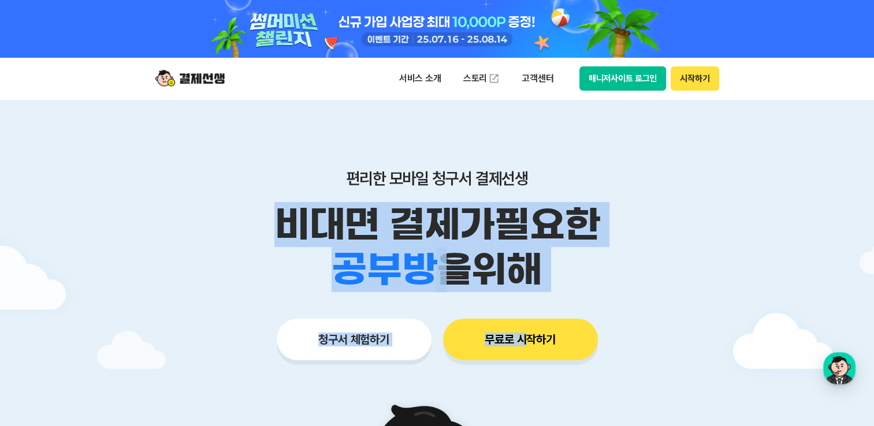
click at [548, 284] on div "학원 공부방 호텔 쇼핑몰 병원 배달 보험사 항공사 골프장 을 위해" at bounding box center [437, 269] width 591 height 45
click at [550, 283] on div "학원 공부방 호텔 쇼핑몰 병원 배달 보험사 항공사 골프장 을 위해" at bounding box center [437, 269] width 591 height 45
click at [595, 281] on div "학원 공부방 호텔 쇼핑몰 병원 배달 보험사 항공사 골프장 을 위해" at bounding box center [437, 269] width 591 height 45
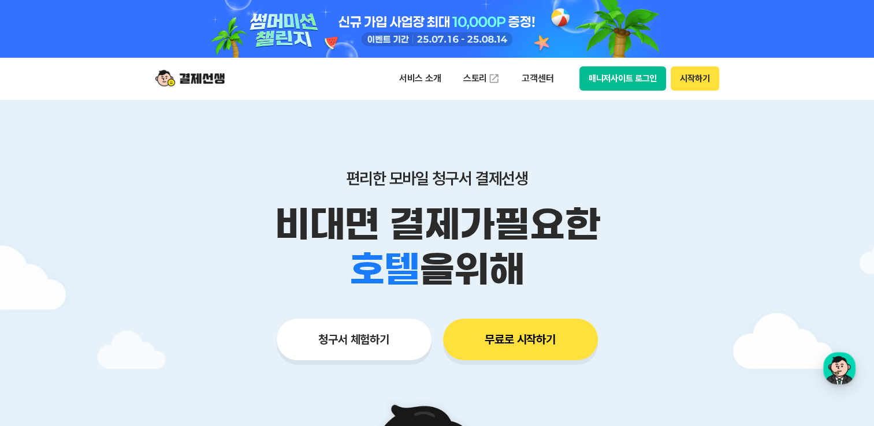
click at [608, 288] on div "학원 공부방 호텔 쇼핑몰 병원 배달 보험사 항공사 골프장 을 위해" at bounding box center [437, 269] width 591 height 45
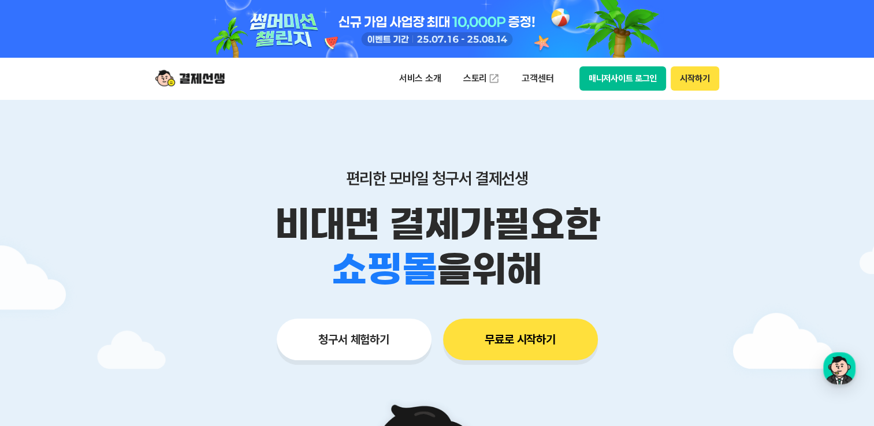
click at [205, 186] on div "편리한 모바일 청구서 결제선생 비대면 결제가 필요한 학원 공부방 호텔 쇼핑몰 병원 배달 보험사 항공사 골프장 을 위해" at bounding box center [437, 231] width 591 height 124
click at [206, 187] on p "편리한 모바일 청구서 결제선생" at bounding box center [437, 179] width 591 height 20
click at [202, 200] on div "편리한 모바일 청구서 결제선생 비대면 결제가 필요한 학원 공부방 호텔 쇼핑몰 병원 배달 보험사 항공사 골프장 을 위해" at bounding box center [437, 231] width 591 height 124
click at [207, 211] on p "비대면 결제가 필요한" at bounding box center [437, 224] width 591 height 45
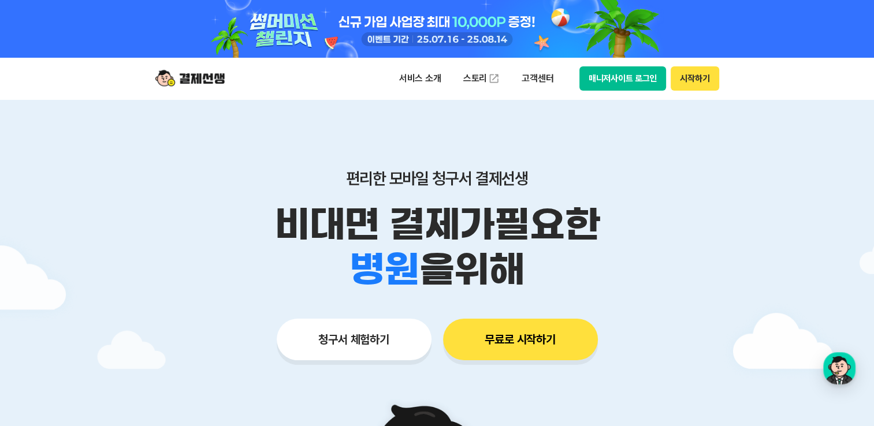
click at [585, 277] on div "비대면 결제가 필요한 학원 공부방 호텔 쇼핑몰 병원 배달 보험사 항공사 골프장 을 위해" at bounding box center [437, 247] width 591 height 90
click at [585, 277] on div "학원 공부방 호텔 쇼핑몰 병원 배달 보험사 항공사 골프장 을 위해" at bounding box center [437, 269] width 591 height 45
click at [574, 293] on div "편리한 모바일 청구서 결제선생 비대면 결제가 필요한 학원 공부방 호텔 쇼핑몰 병원 배달 보험사 항공사 골프장 을 위해 청구서 체험하기 무료로 …" at bounding box center [437, 241] width 591 height 285
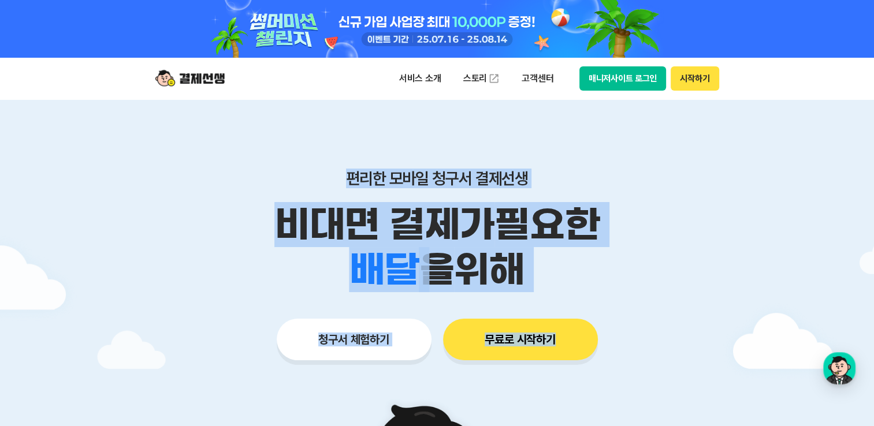
click at [197, 184] on div "편리한 모바일 청구서 결제선생 비대면 결제가 필요한 학원 공부방 호텔 쇼핑몰 병원 배달 보험사 항공사 골프장 을 위해 청구서 체험하기 무료로 …" at bounding box center [437, 241] width 591 height 285
click at [197, 184] on p "편리한 모바일 청구서 결제선생" at bounding box center [437, 179] width 591 height 20
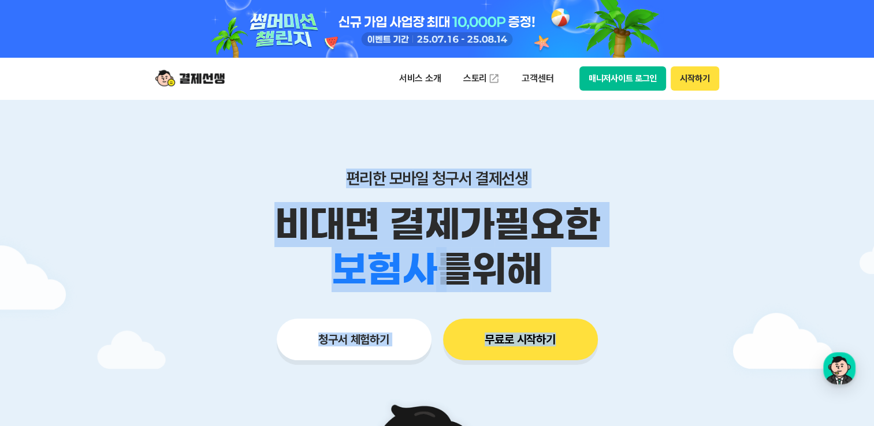
click at [210, 207] on p "비대면 결제가 필요한" at bounding box center [437, 224] width 591 height 45
click at [208, 204] on p "비대면 결제가 필요한" at bounding box center [437, 224] width 591 height 45
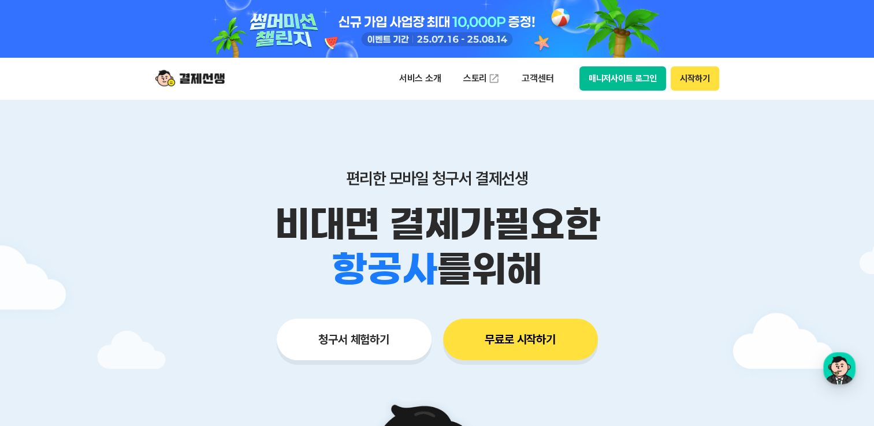
click at [236, 196] on div "편리한 모바일 청구서 결제선생 비대면 결제가 필요한 학원 공부방 호텔 쇼핑몰 병원 배달 보험사 항공사 골프장 를 위해" at bounding box center [437, 231] width 591 height 124
click at [577, 281] on div "편리한 모바일 청구서 결제선생 비대면 결제가 필요한 학원 공부방 호텔 쇼핑몰 병원 배달 보험사 항공사 골프장 를 위해 청구서 체험하기 무료로 …" at bounding box center [437, 241] width 591 height 285
click at [577, 281] on div "학원 공부방 호텔 쇼핑몰 병원 배달 보험사 항공사 골프장 를 위해" at bounding box center [437, 269] width 591 height 45
click at [577, 281] on div "학원 공부방 호텔 쇼핑몰 병원 배달 보험사 항공사 골프장 을 위해" at bounding box center [437, 269] width 591 height 45
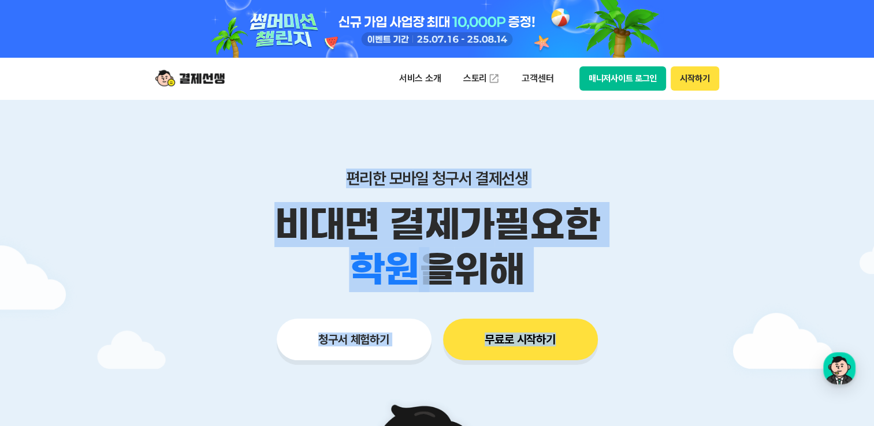
click at [256, 179] on div "편리한 모바일 청구서 결제선생 비대면 결제가 필요한 학원 공부방 호텔 쇼핑몰 병원 배달 보험사 항공사 골프장 을 위해 청구서 체험하기 무료로 …" at bounding box center [437, 241] width 591 height 285
click at [256, 179] on p "편리한 모바일 청구서 결제선생" at bounding box center [437, 179] width 591 height 20
click at [233, 176] on p "편리한 모바일 청구서 결제선생" at bounding box center [437, 179] width 591 height 20
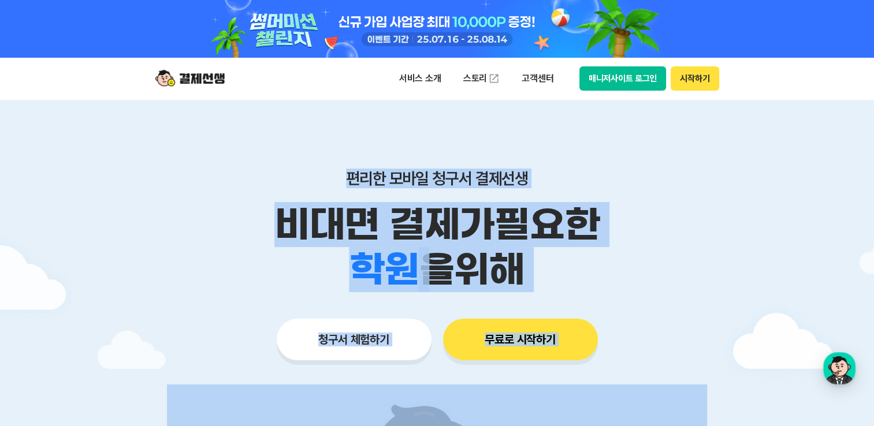
click at [557, 304] on div "편리한 모바일 청구서 결제선생 비대면 결제가 필요한 학원 공부방 호텔 쇼핑몰 병원 배달 보험사 항공사 골프장 을 위해 청구서 체험하기 무료로 …" at bounding box center [437, 241] width 591 height 285
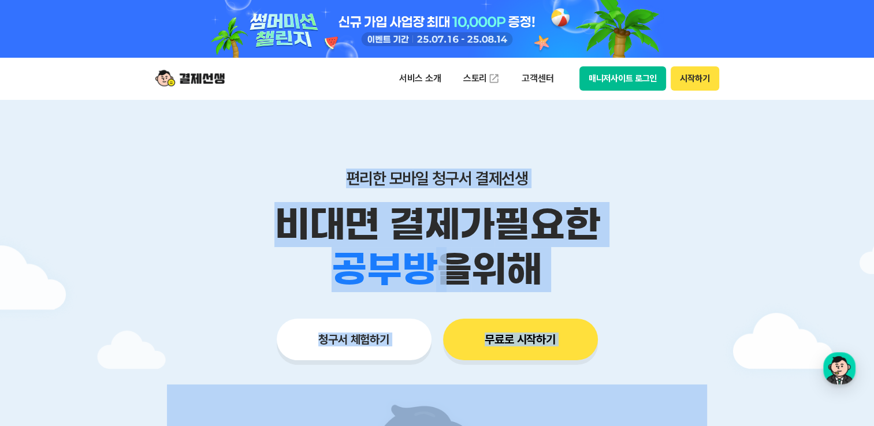
click at [640, 304] on div "편리한 모바일 청구서 결제선생 비대면 결제가 필요한 학원 공부방 호텔 쇼핑몰 병원 배달 보험사 항공사 골프장 을 위해 청구서 체험하기 무료로 …" at bounding box center [437, 241] width 591 height 285
click at [619, 295] on div "편리한 모바일 청구서 결제선생 비대면 결제가 필요한 학원 공부방 호텔 쇼핑몰 병원 배달 보험사 항공사 골프장 을 위해 청구서 체험하기 무료로 …" at bounding box center [437, 241] width 591 height 285
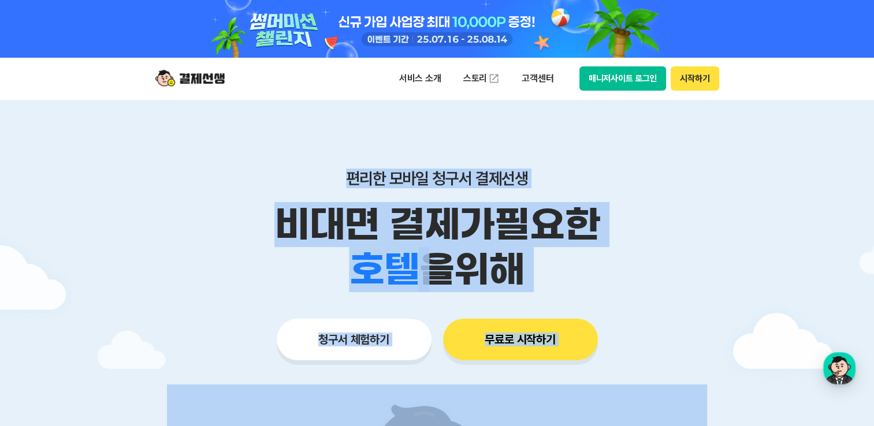
click at [244, 168] on div "편리한 모바일 청구서 결제선생 비대면 결제가 필요한 학원 공부방 호텔 쇼핑몰 병원 배달 보험사 항공사 골프장 을 위해 청구서 체험하기 무료로 …" at bounding box center [437, 241] width 591 height 285
click at [244, 166] on div "편리한 모바일 청구서 결제선생 비대면 결제가 필요한 학원 공부방 호텔 쇼핑몰 병원 배달 보험사 항공사 골프장 을 위해 청구서 체험하기 무료로 …" at bounding box center [437, 241] width 591 height 285
click at [243, 159] on div "편리한 모바일 청구서 결제선생 비대면 결제가 필요한 학원 공부방 호텔 쇼핑몰 병원 배달 보험사 항공사 골프장 을 위해 청구서 체험하기 무료로 …" at bounding box center [437, 241] width 591 height 285
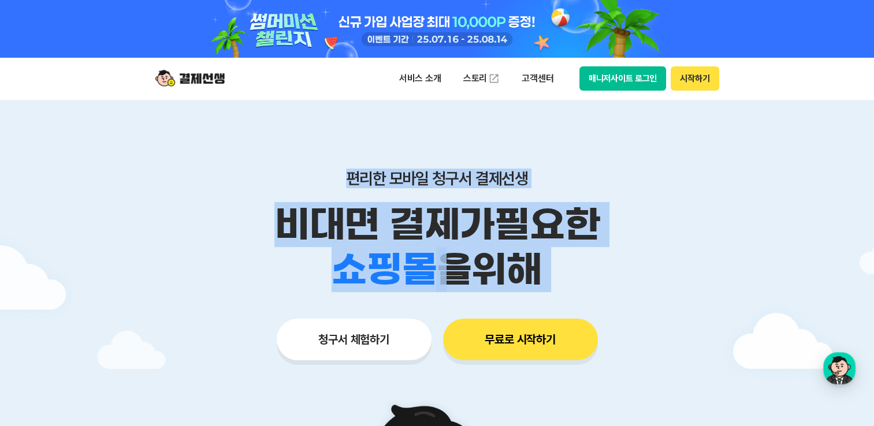
click at [653, 274] on div "편리한 모바일 청구서 결제선생 비대면 결제가 필요한 학원 공부방 호텔 쇼핑몰 병원 배달 보험사 항공사 골프장 을 위해 청구서 체험하기 무료로 …" at bounding box center [437, 241] width 591 height 285
click at [653, 274] on div "학원 공부방 호텔 쇼핑몰 병원 배달 보험사 항공사 골프장 을 위해" at bounding box center [437, 269] width 591 height 45
click at [578, 267] on div "학원 공부방 호텔 쇼핑몰 병원 배달 보험사 항공사 골프장 을 위해" at bounding box center [437, 269] width 591 height 45
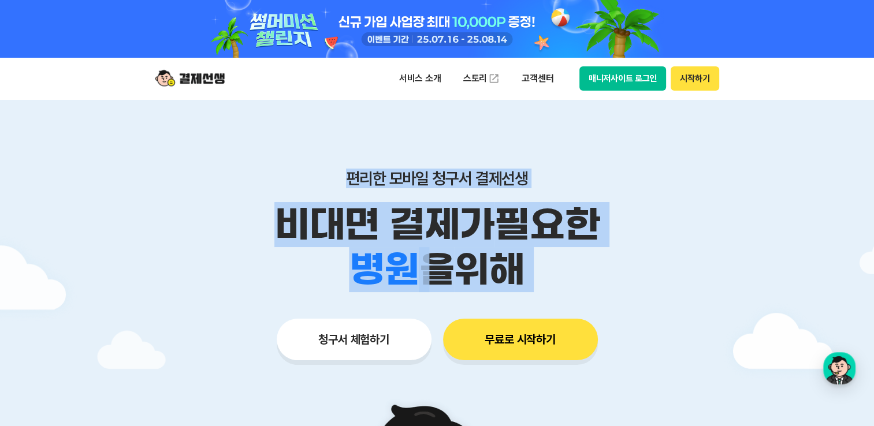
click at [311, 168] on div "편리한 모바일 청구서 결제선생 비대면 결제가 필요한 학원 공부방 호텔 쇼핑몰 병원 배달 보험사 항공사 골프장 을 위해 청구서 체험하기 무료로 …" at bounding box center [437, 241] width 591 height 285
click at [297, 168] on div "편리한 모바일 청구서 결제선생 비대면 결제가 필요한 학원 공부방 호텔 쇼핑몰 병원 배달 보험사 항공사 골프장 을 위해 청구서 체험하기 무료로 …" at bounding box center [437, 241] width 591 height 285
click at [568, 252] on div "편리한 모바일 청구서 결제선생 비대면 결제가 필요한 학원 공부방 호텔 쇼핑몰 병원 배달 보험사 항공사 골프장 을 위해 청구서 체험하기 무료로 …" at bounding box center [437, 241] width 591 height 285
click at [571, 260] on div "학원 공부방 호텔 쇼핑몰 병원 배달 보험사 항공사 골프장 을 위해" at bounding box center [437, 269] width 591 height 45
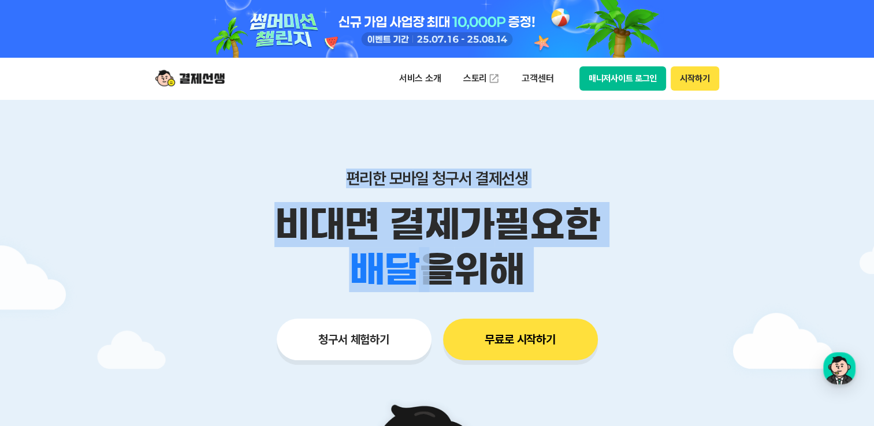
click at [579, 269] on div "학원 공부방 호텔 쇼핑몰 병원 배달 보험사 항공사 골프장 을 위해" at bounding box center [437, 269] width 591 height 45
click at [257, 147] on div "편리한 모바일 청구서 결제선생 비대면 결제가 필요한 학원 공부방 호텔 쇼핑몰 병원 배달 보험사 항공사 골프장 을 위해 청구서 체험하기 무료로 …" at bounding box center [437, 241] width 591 height 285
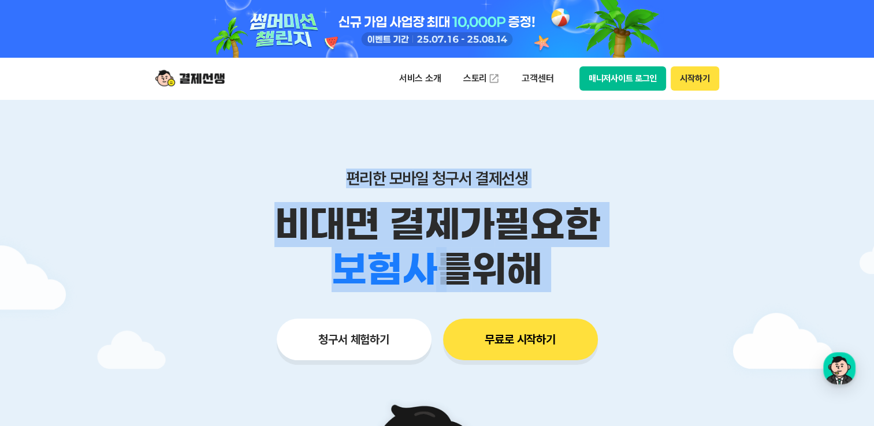
click at [496, 228] on p "비대면 결제가 필요한" at bounding box center [437, 224] width 591 height 45
